Goal: Entertainment & Leisure: Browse casually

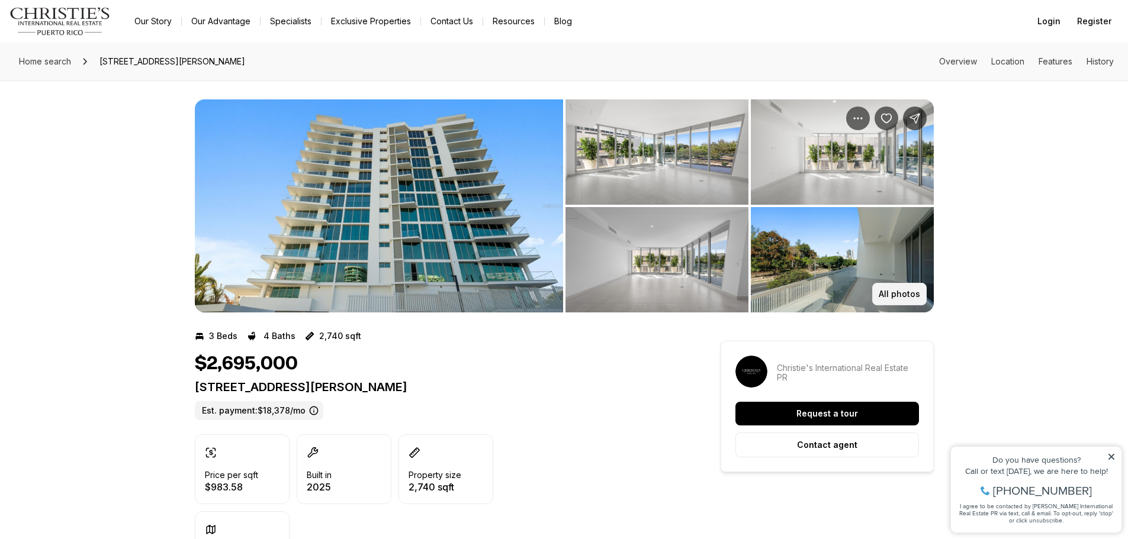
click at [899, 289] on p "All photos" at bounding box center [898, 293] width 41 height 9
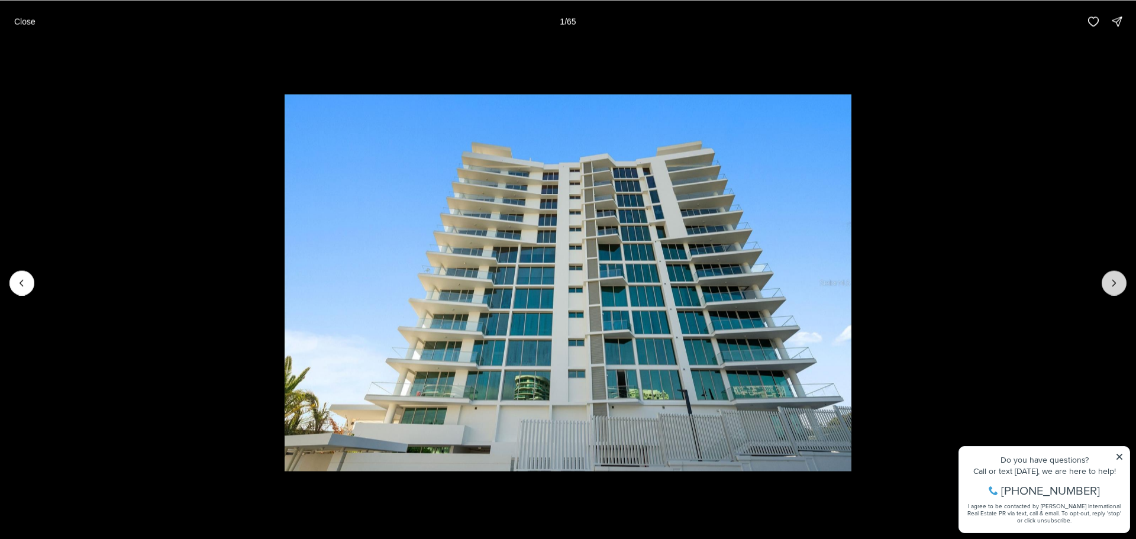
click at [1109, 276] on button "Next slide" at bounding box center [1114, 283] width 25 height 25
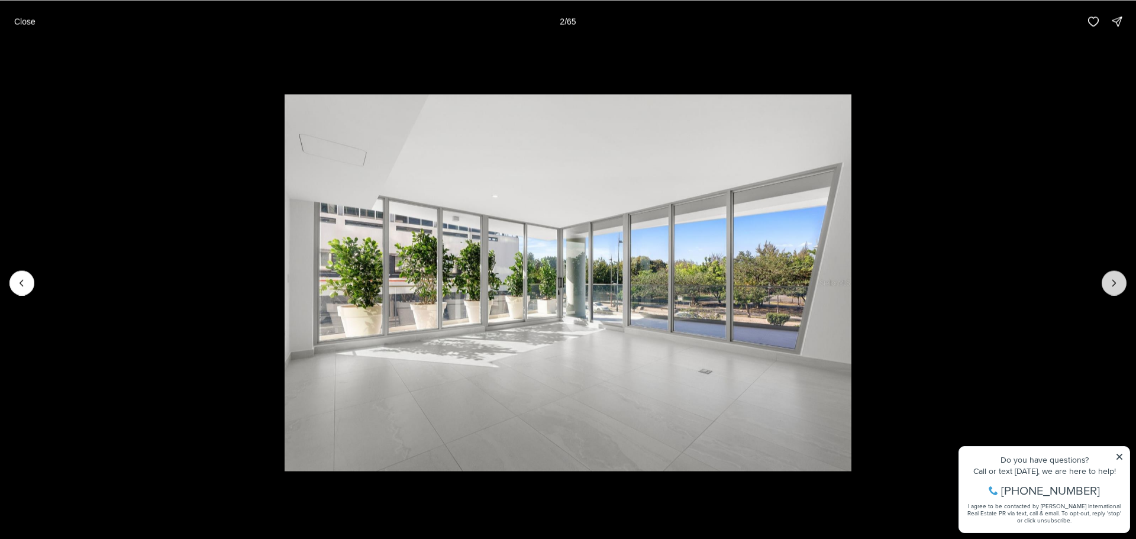
click at [1115, 281] on icon "Next slide" at bounding box center [1115, 283] width 12 height 12
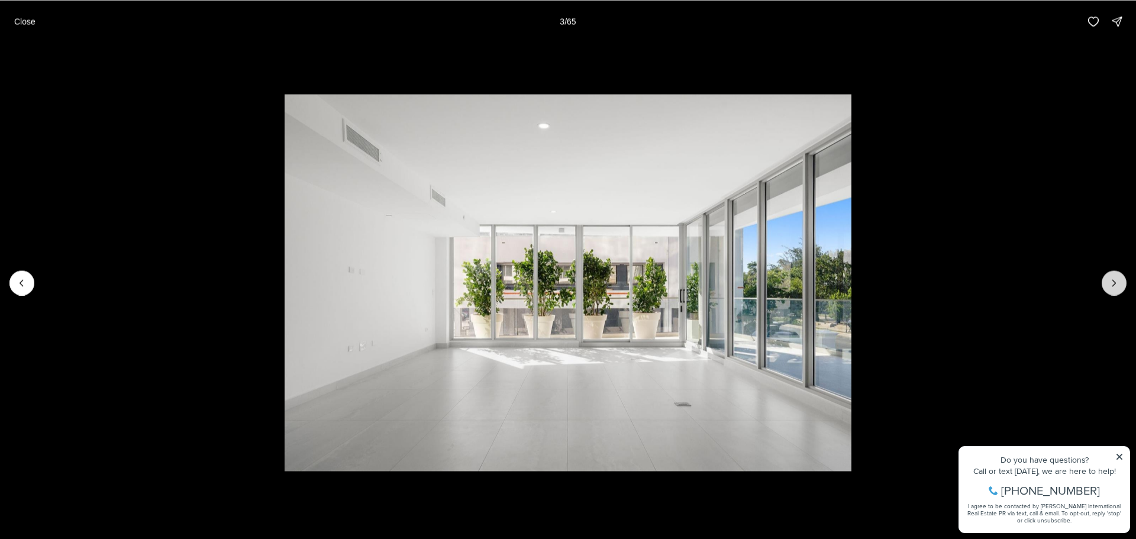
click at [1115, 281] on icon "Next slide" at bounding box center [1115, 283] width 12 height 12
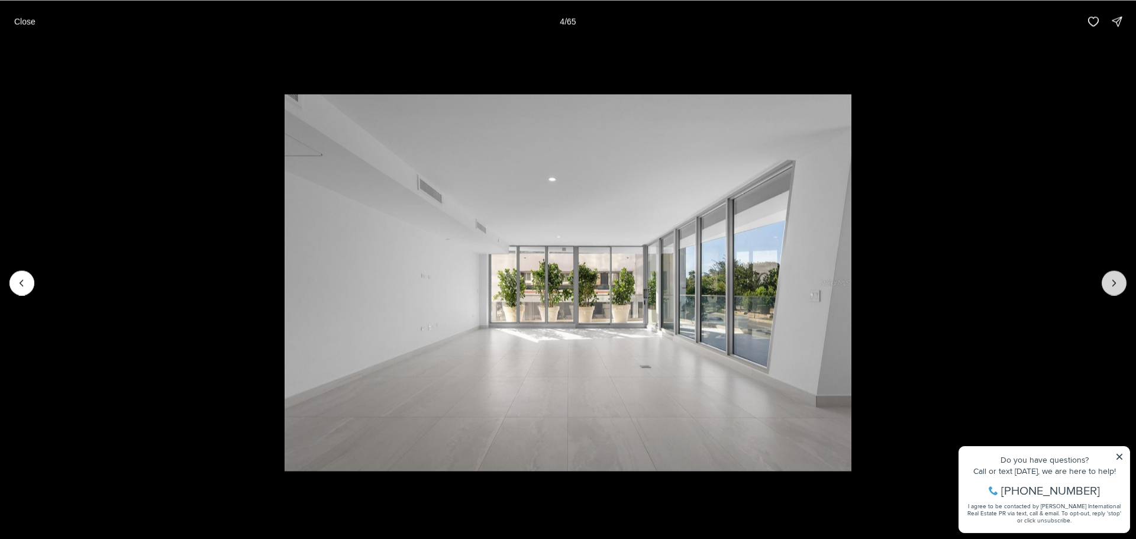
click at [1115, 281] on icon "Next slide" at bounding box center [1115, 283] width 12 height 12
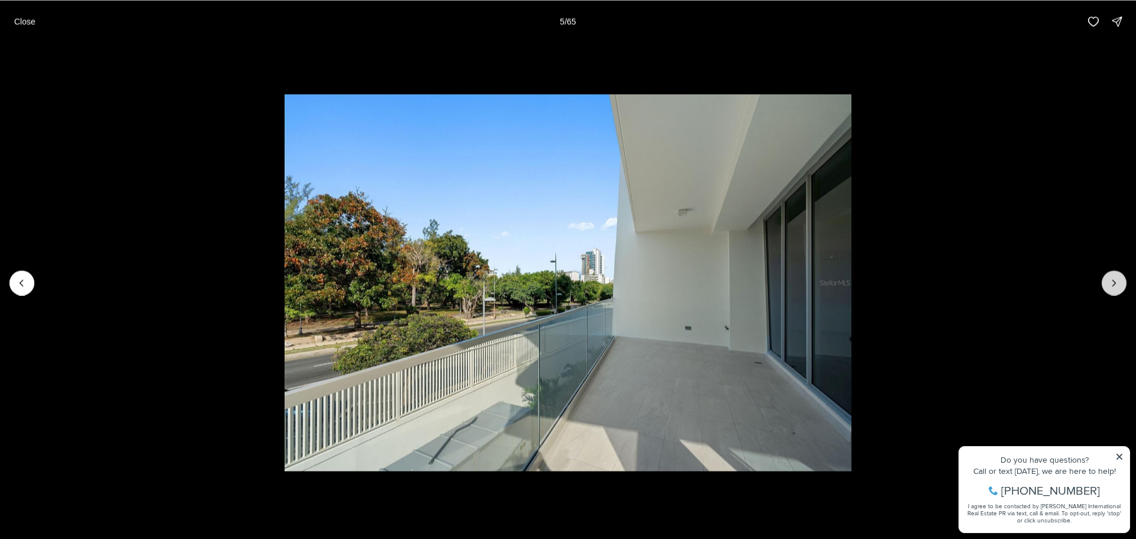
click at [1115, 281] on icon "Next slide" at bounding box center [1115, 283] width 12 height 12
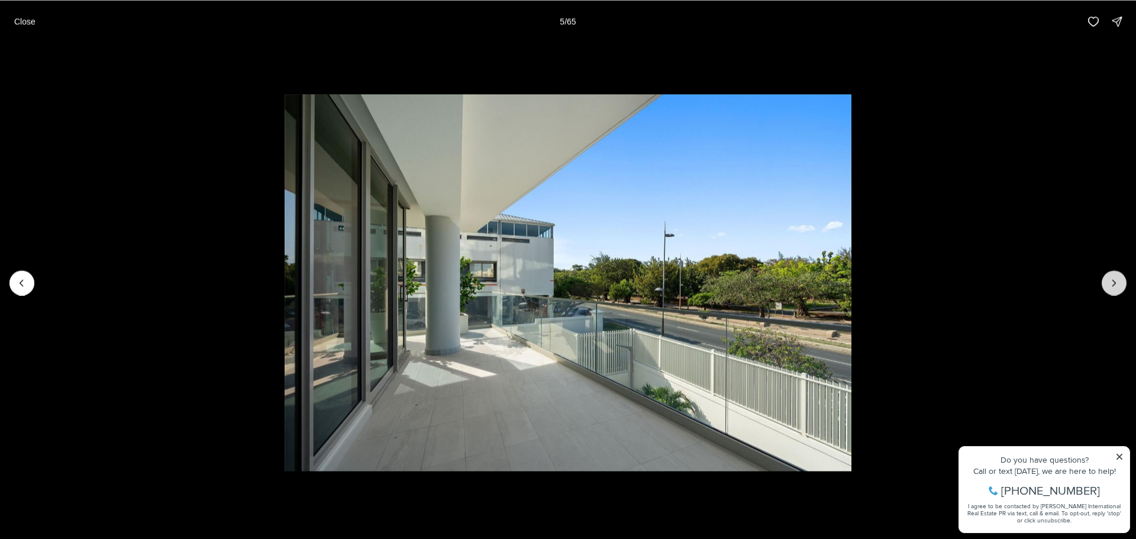
click at [1115, 281] on icon "Next slide" at bounding box center [1115, 283] width 12 height 12
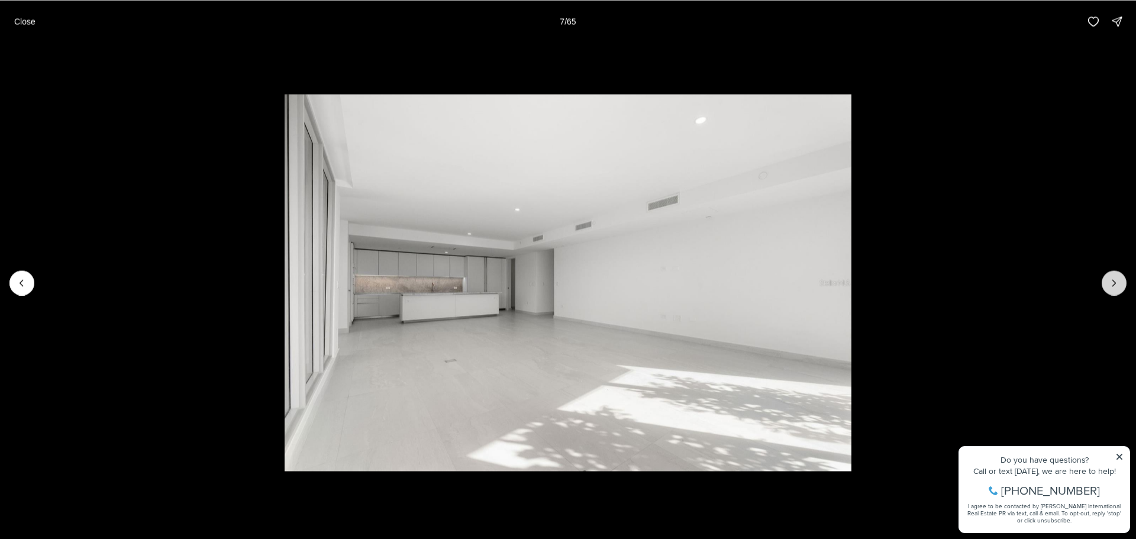
click at [1115, 281] on icon "Next slide" at bounding box center [1115, 283] width 12 height 12
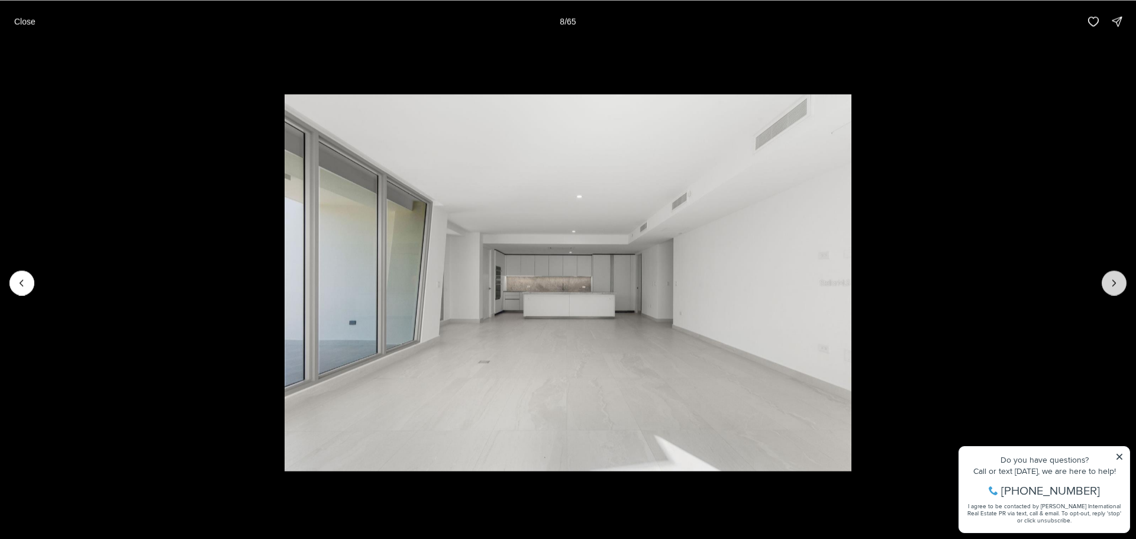
click at [1115, 281] on icon "Next slide" at bounding box center [1115, 283] width 12 height 12
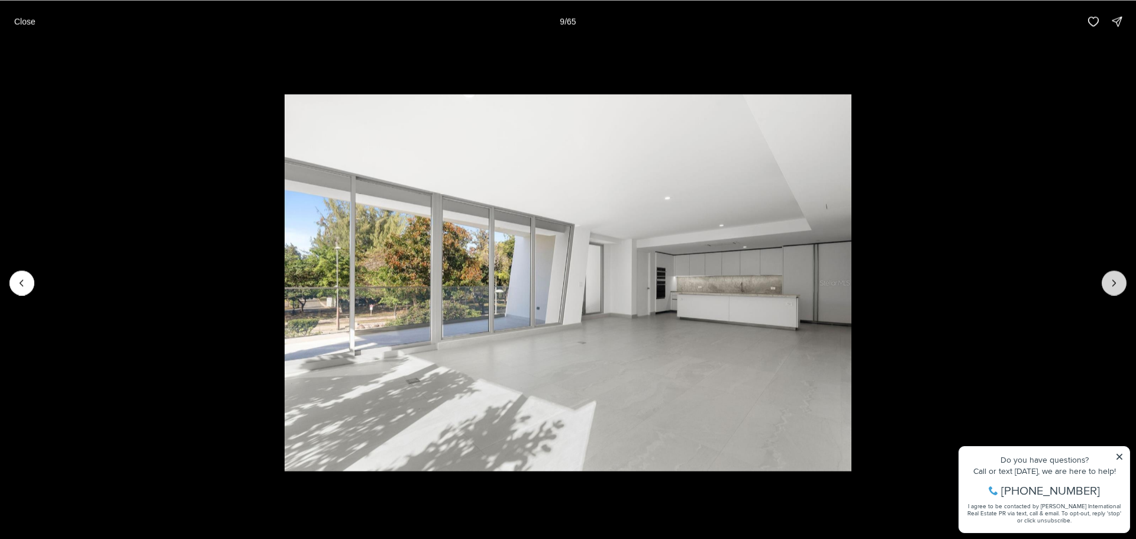
click at [1115, 281] on icon "Next slide" at bounding box center [1115, 283] width 12 height 12
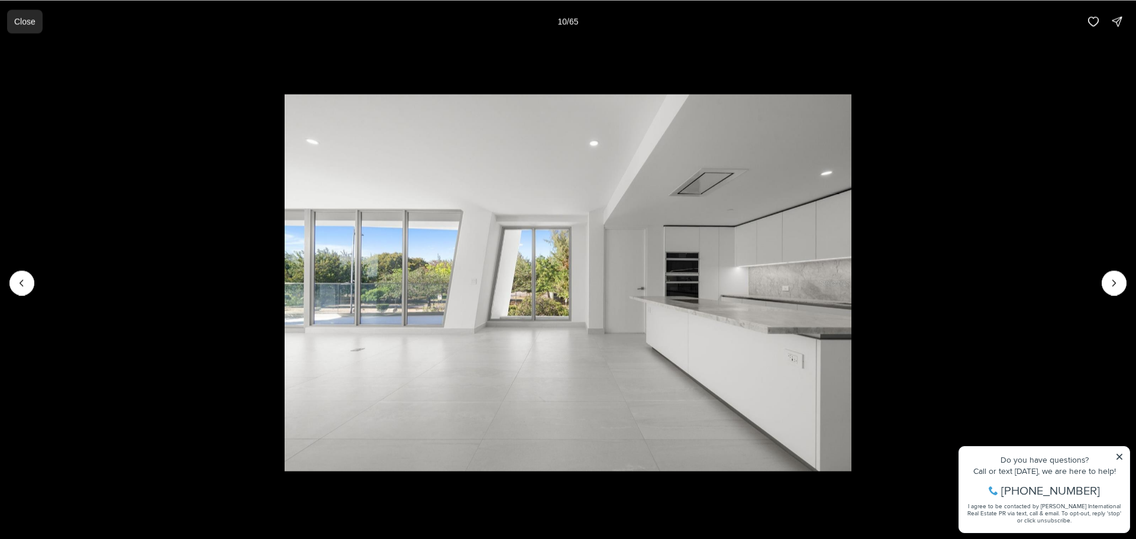
click at [36, 23] on button "Close" at bounding box center [25, 21] width 36 height 24
